Goal: Information Seeking & Learning: Learn about a topic

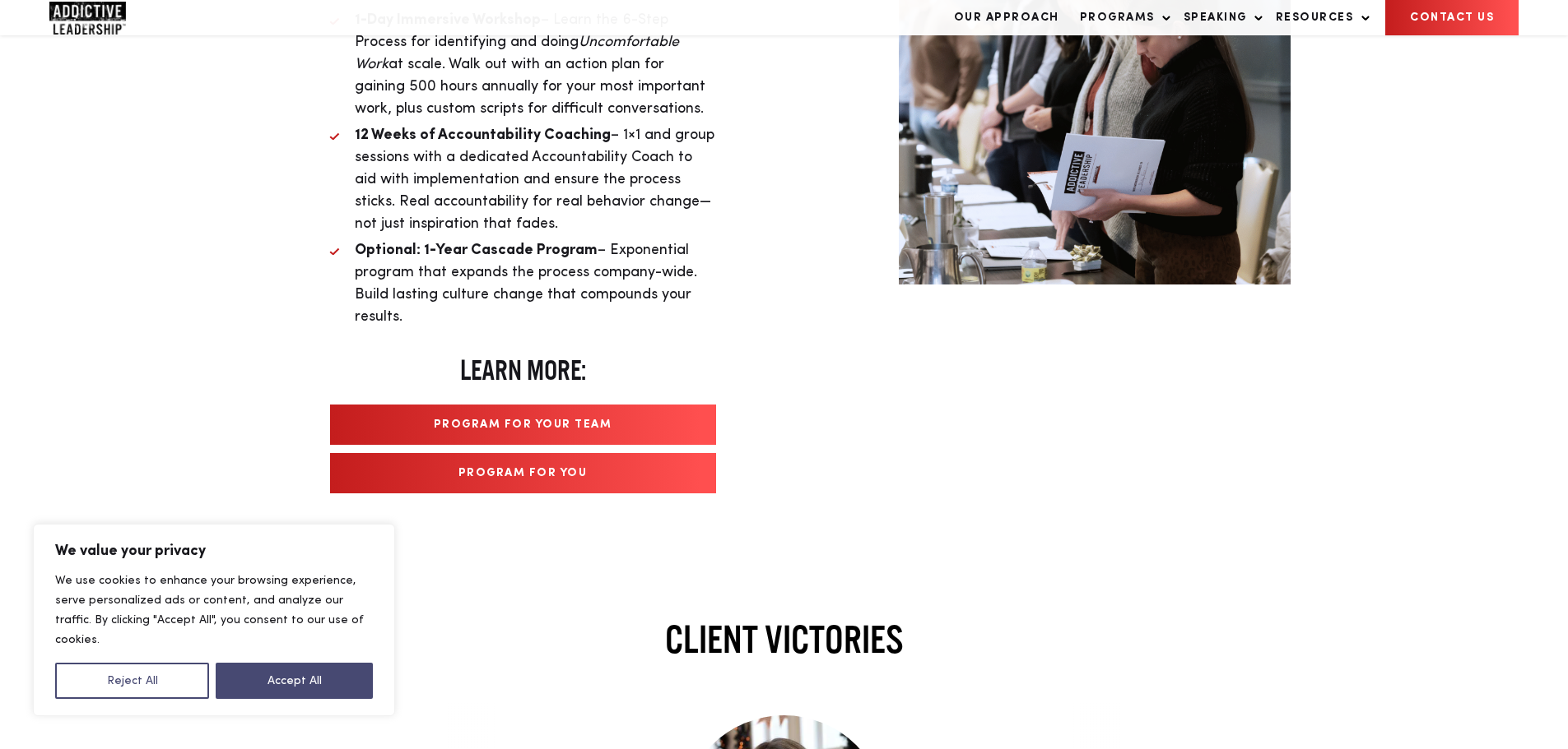
scroll to position [3179, 0]
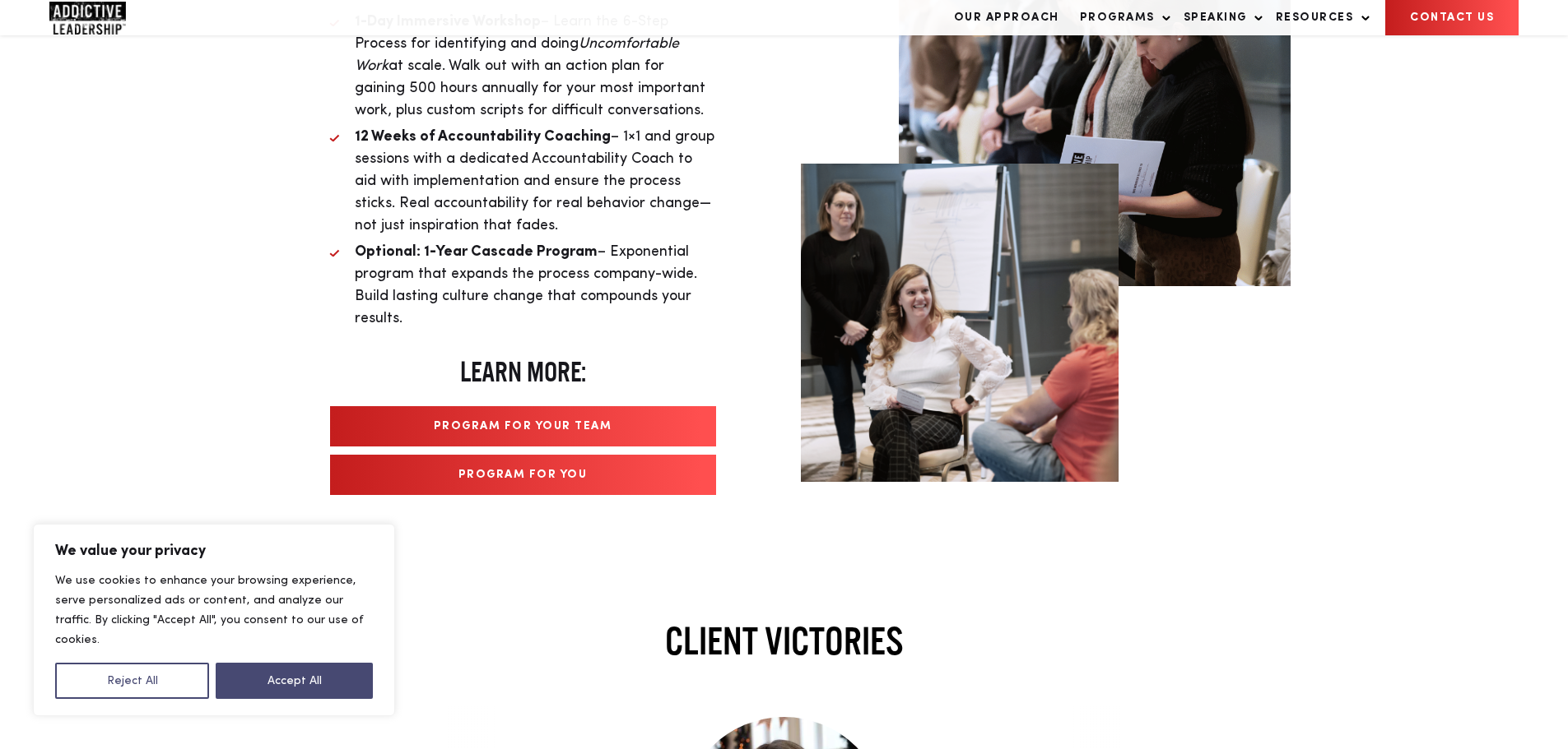
click at [528, 411] on link "Program For Your Team" at bounding box center [523, 427] width 386 height 41
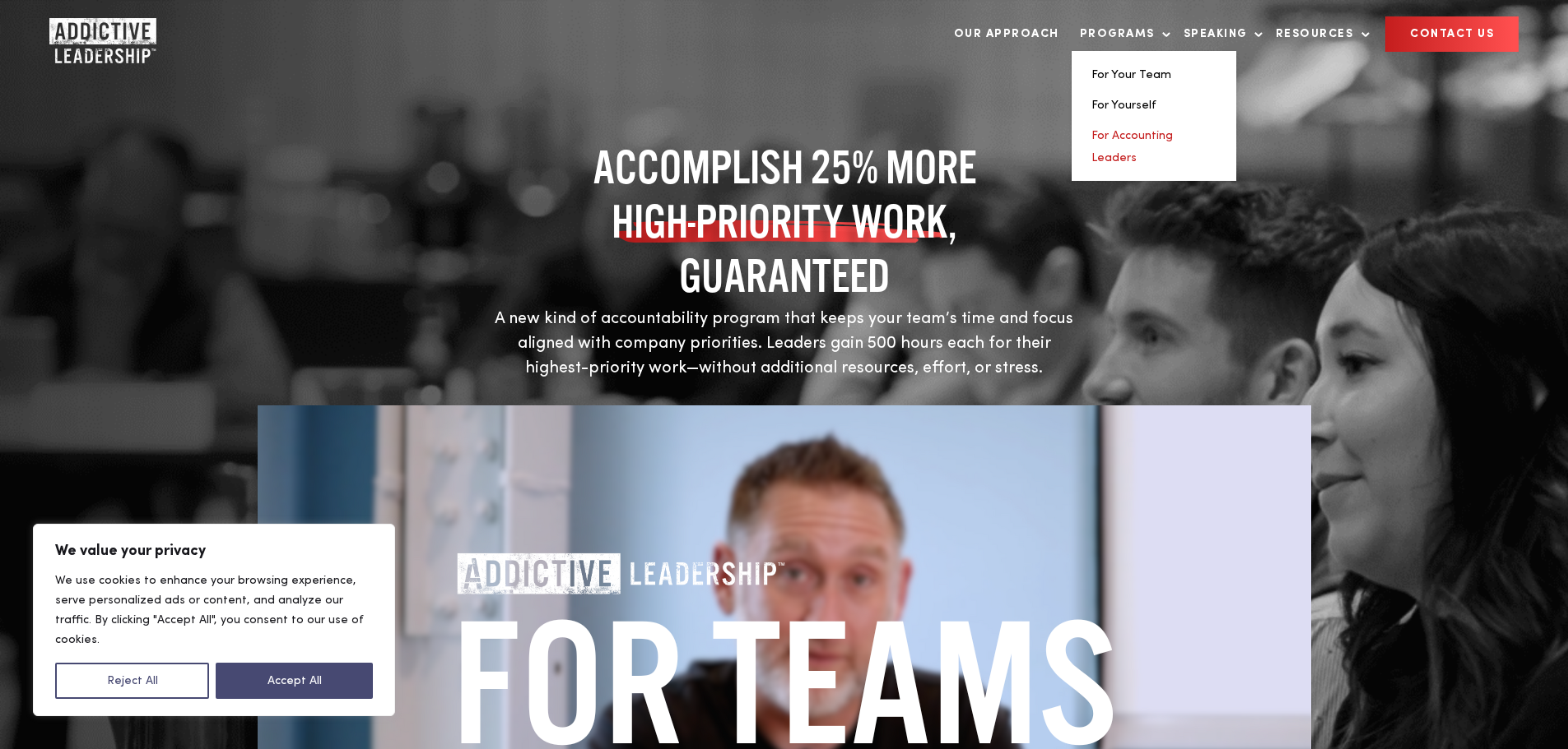
click at [1120, 139] on link "For Accounting Leaders" at bounding box center [1132, 147] width 81 height 34
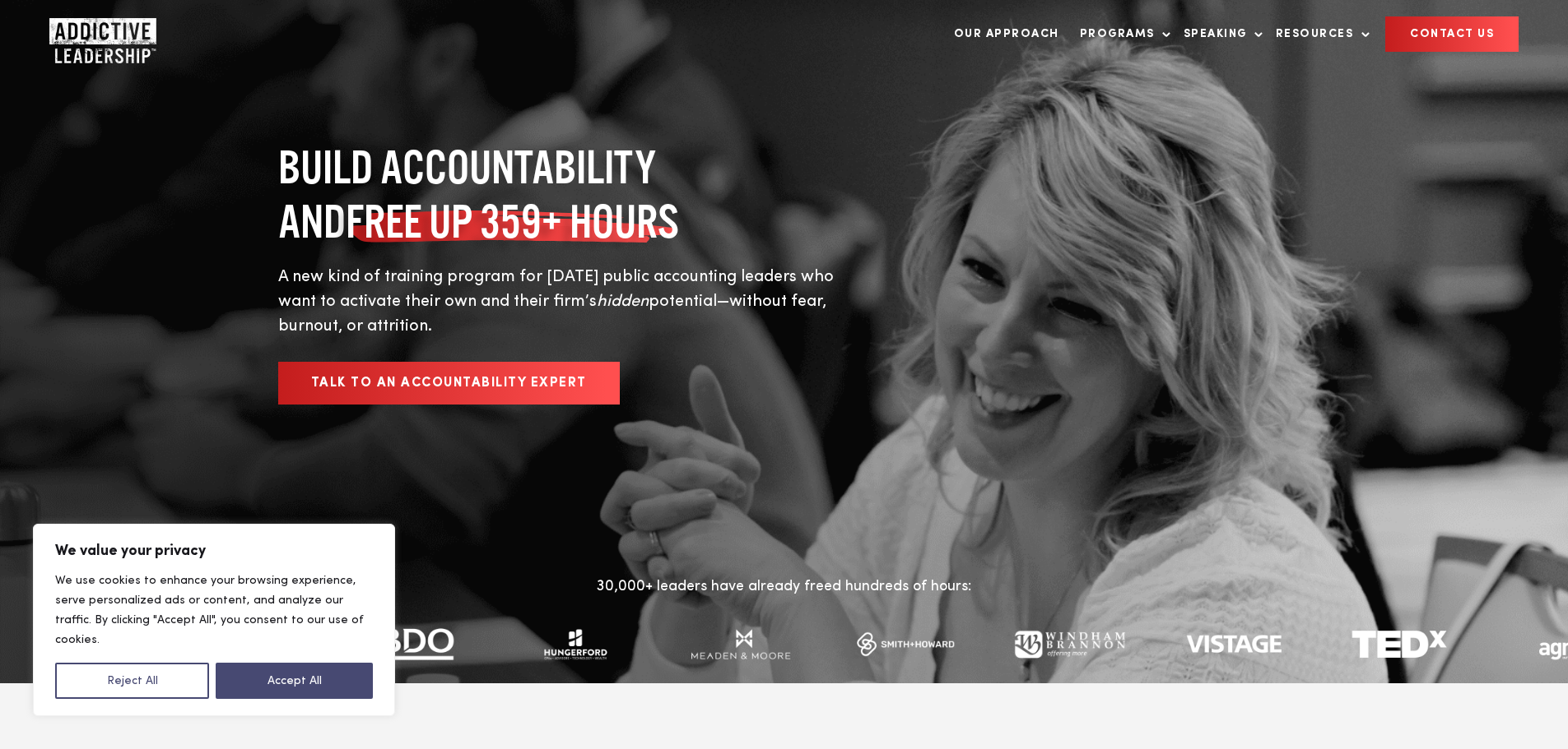
click at [386, 362] on link "Talk to an Accountability Expert" at bounding box center [449, 383] width 341 height 43
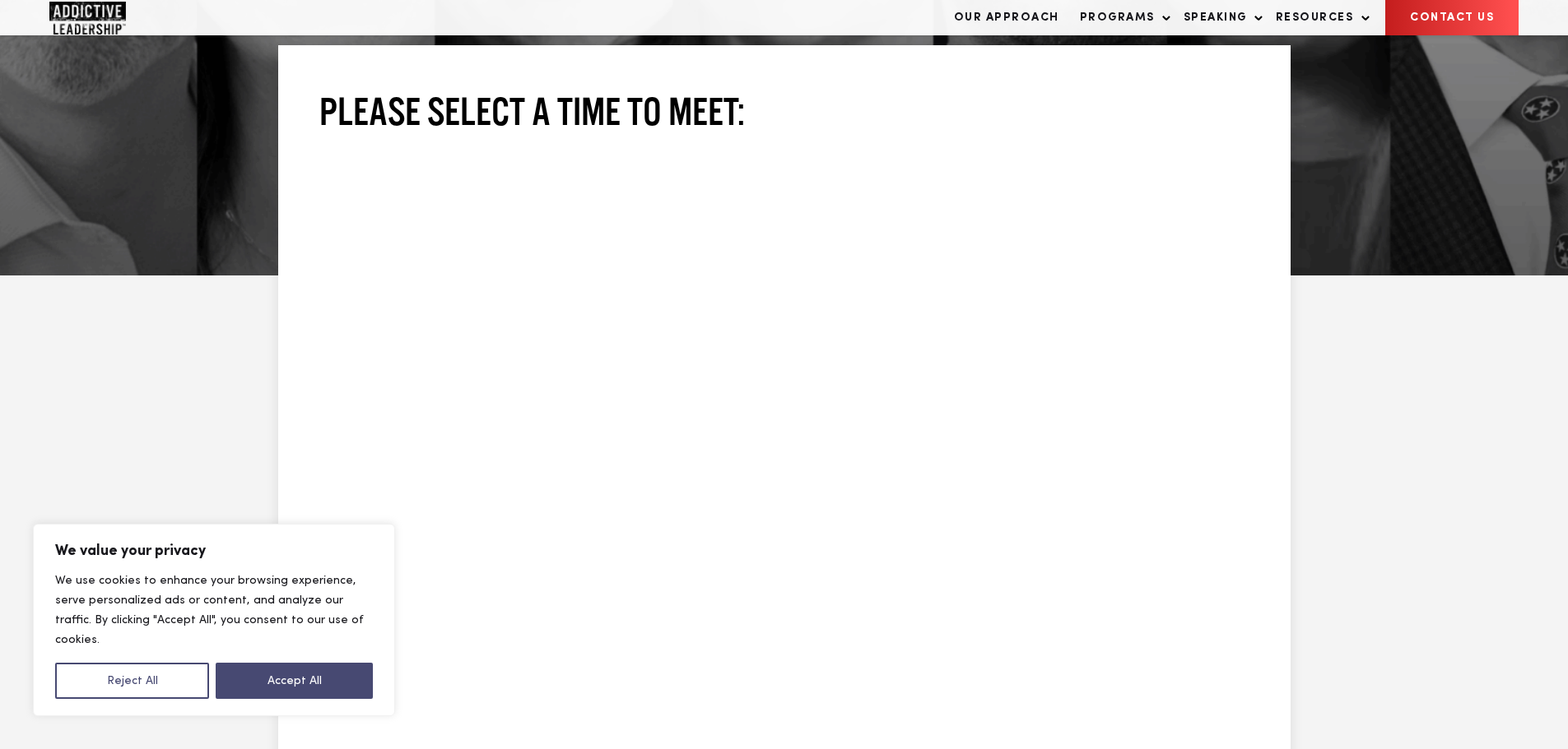
scroll to position [409, 0]
click at [294, 678] on button "Accept All" at bounding box center [295, 680] width 157 height 36
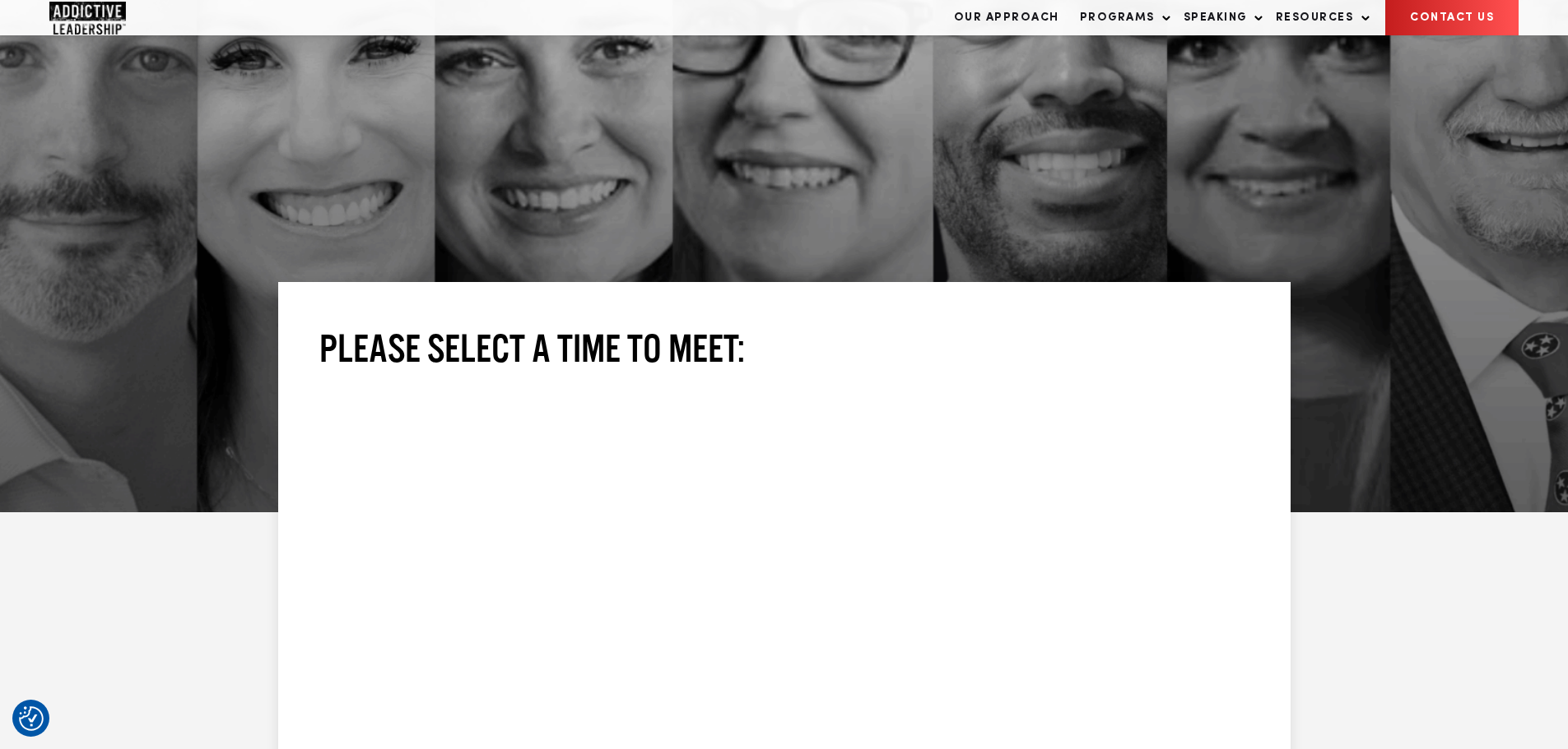
scroll to position [0, 0]
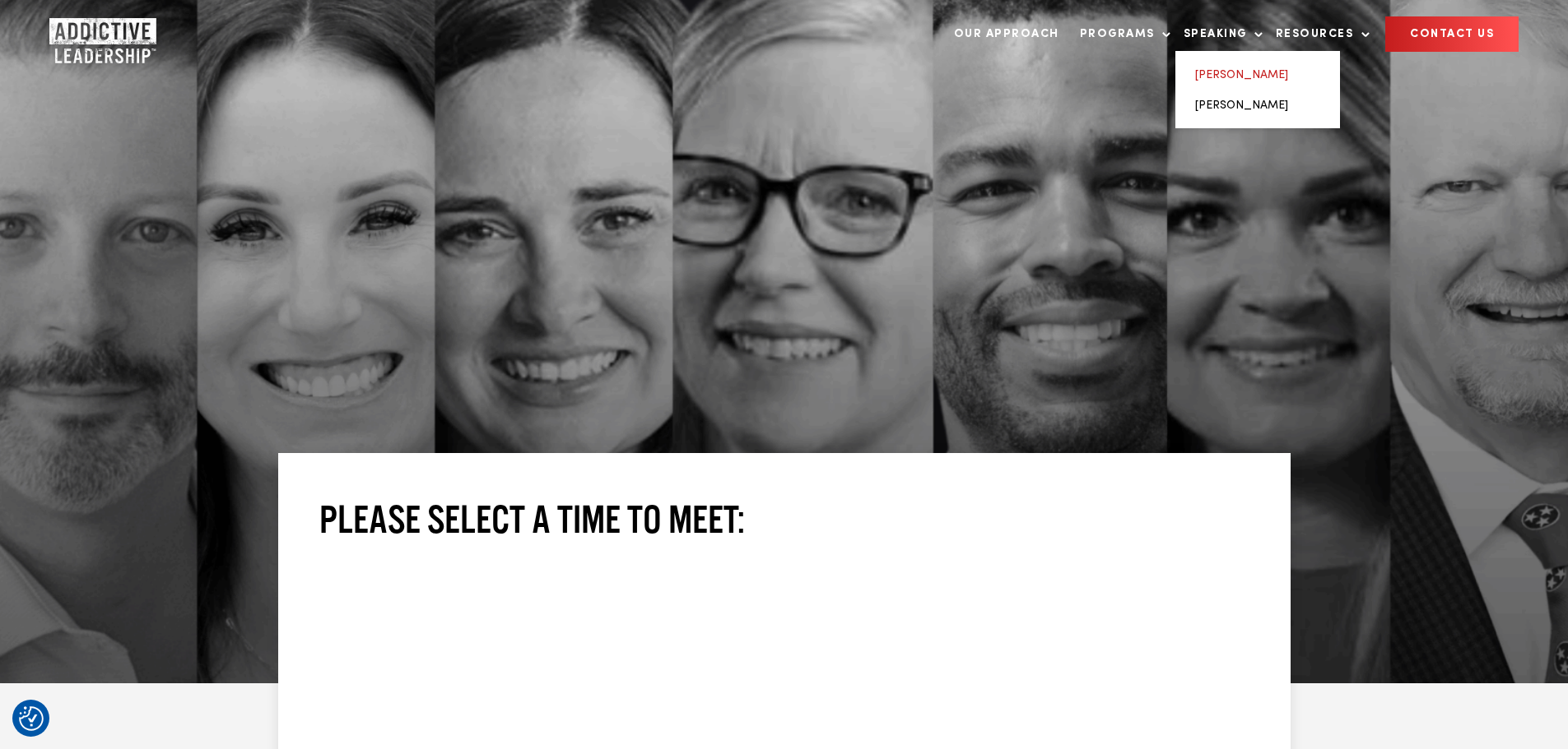
click at [1234, 72] on link "[PERSON_NAME]" at bounding box center [1241, 75] width 93 height 12
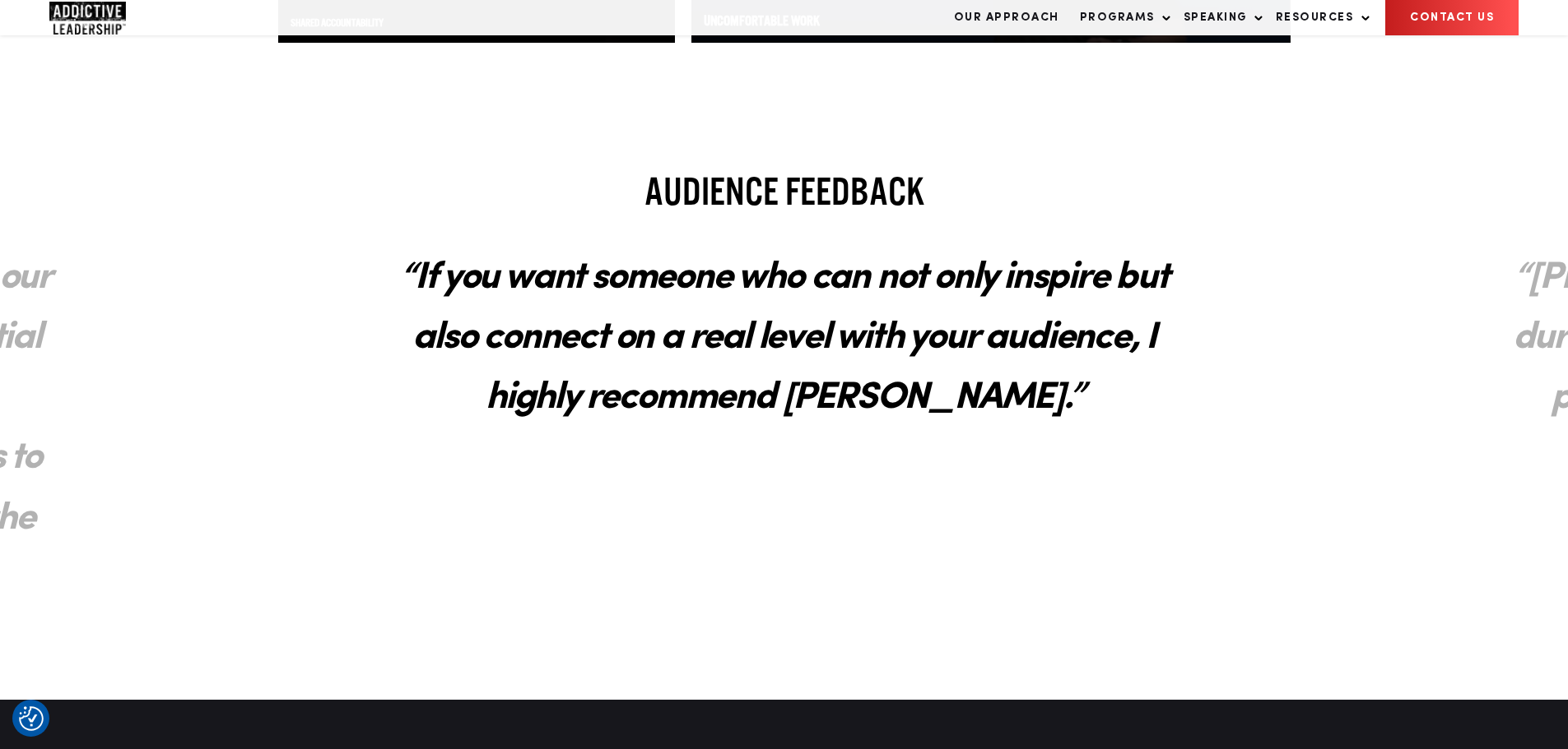
scroll to position [2772, 0]
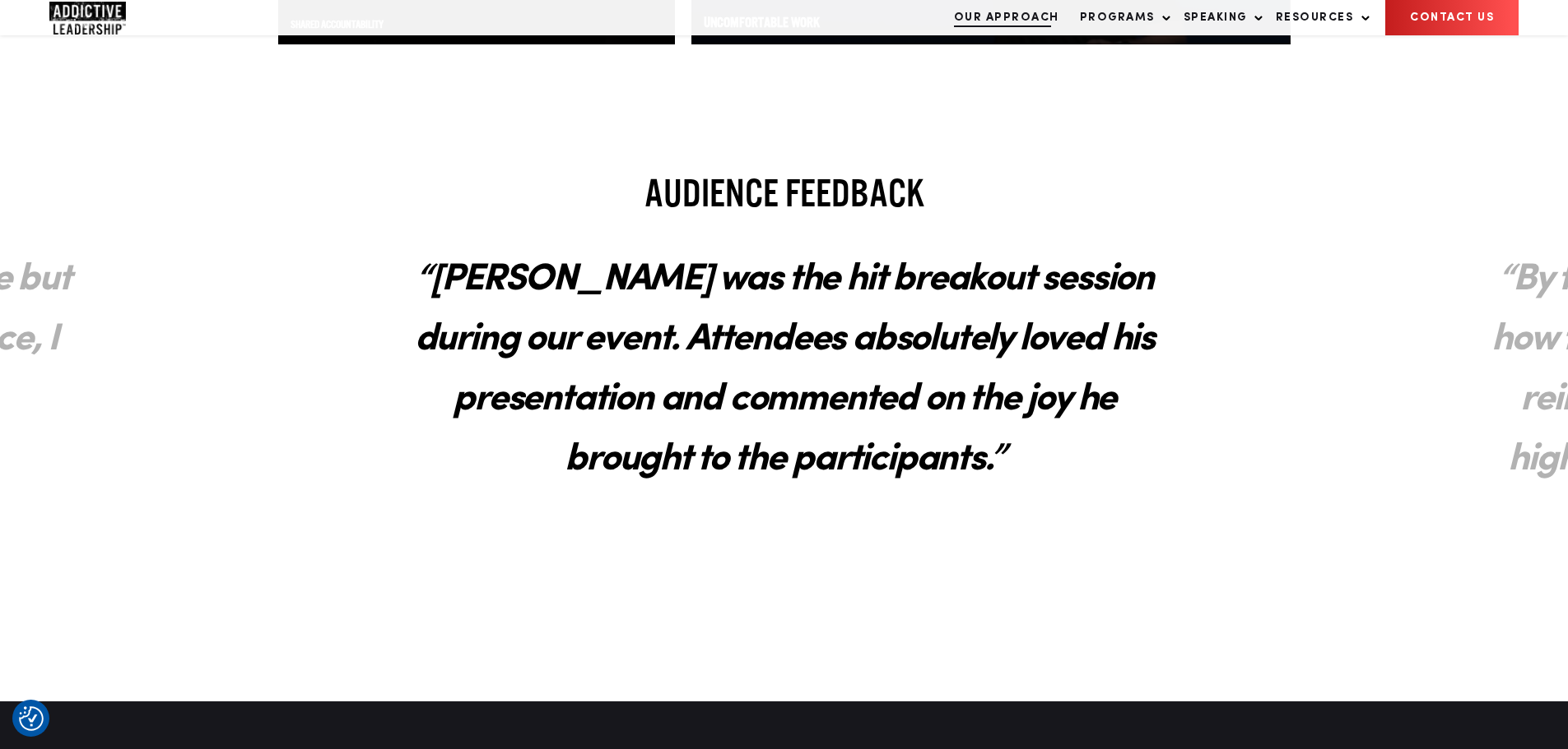
click at [1008, 35] on link "Our Approach" at bounding box center [1007, 18] width 122 height 34
